Goal: Find specific page/section: Find specific page/section

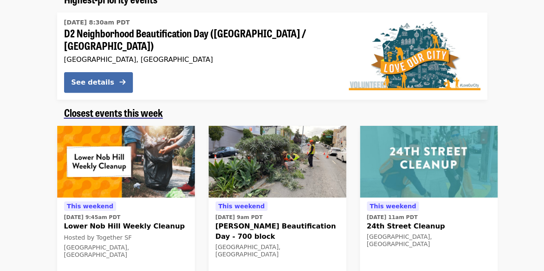
scroll to position [43, 0]
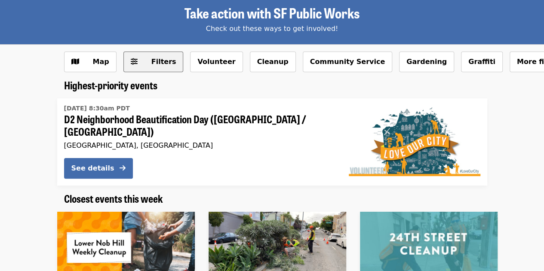
click at [155, 69] on button "Filters" at bounding box center [153, 62] width 60 height 21
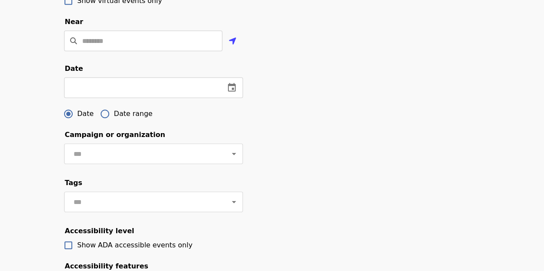
scroll to position [258, 0]
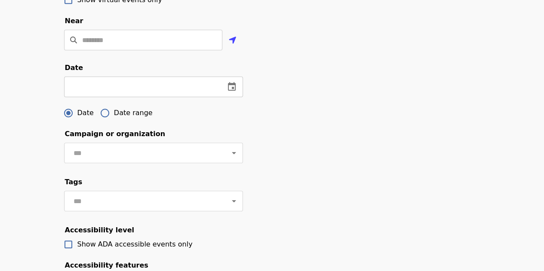
click at [129, 97] on input "text" at bounding box center [141, 87] width 154 height 21
click at [132, 97] on button "change date" at bounding box center [139, 87] width 21 height 21
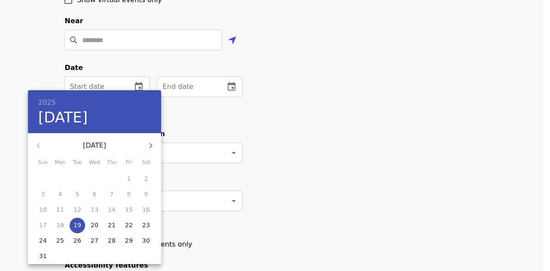
click at [151, 146] on icon "button" at bounding box center [151, 145] width 3 height 5
click at [63, 181] on span "1" at bounding box center [59, 179] width 15 height 9
type input "**********"
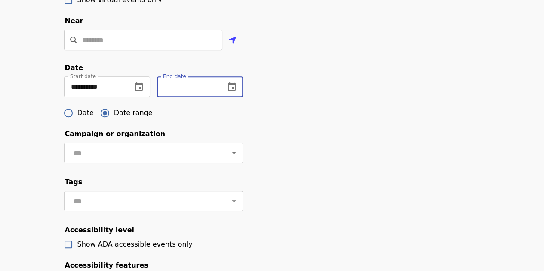
click at [173, 97] on input "text" at bounding box center [187, 87] width 61 height 21
click at [237, 97] on button "change date" at bounding box center [231, 87] width 21 height 21
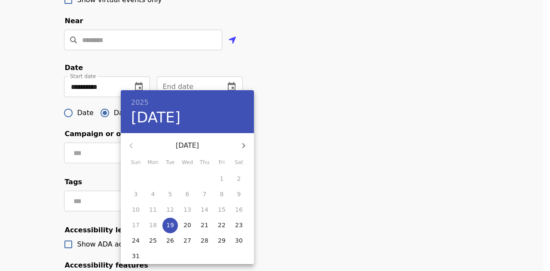
click at [240, 149] on button "button" at bounding box center [244, 145] width 21 height 21
click at [167, 243] on p "30" at bounding box center [170, 241] width 8 height 9
type input "**********"
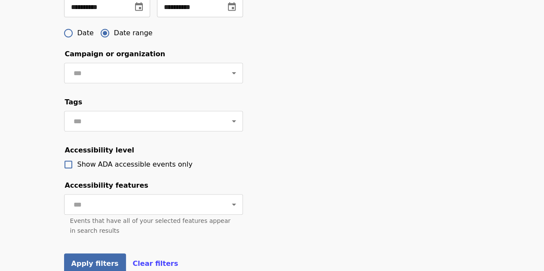
scroll to position [430, 0]
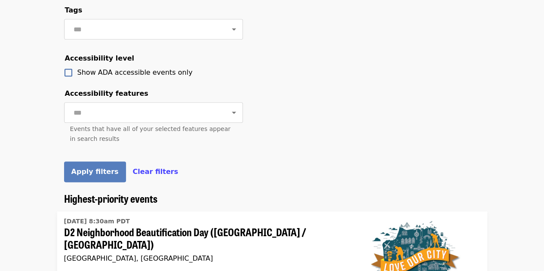
click at [98, 176] on span "Apply filters" at bounding box center [94, 172] width 47 height 8
